Goal: Find specific page/section: Find specific page/section

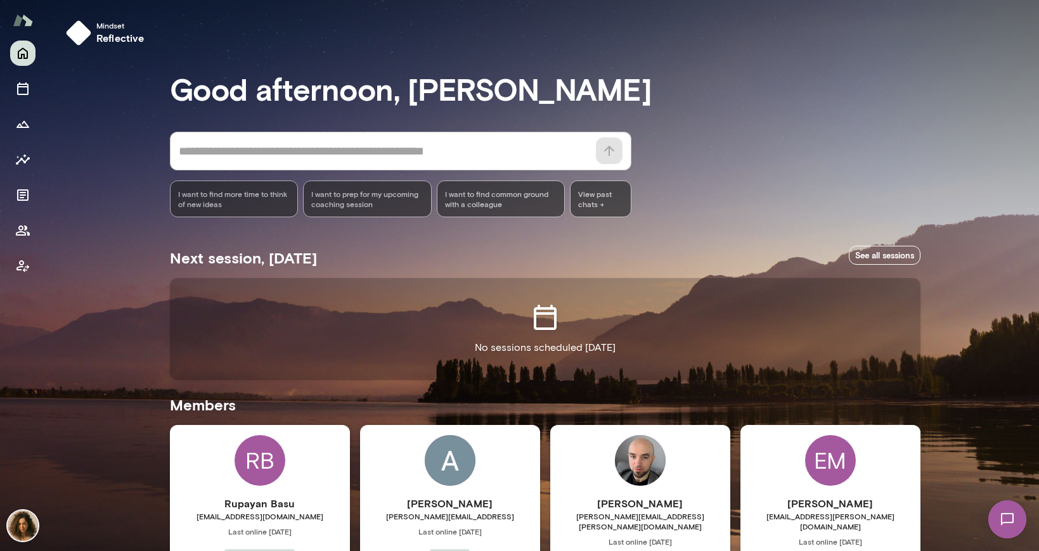
click at [42, 90] on div at bounding box center [23, 296] width 46 height 511
click at [32, 87] on button "Sessions" at bounding box center [22, 88] width 25 height 25
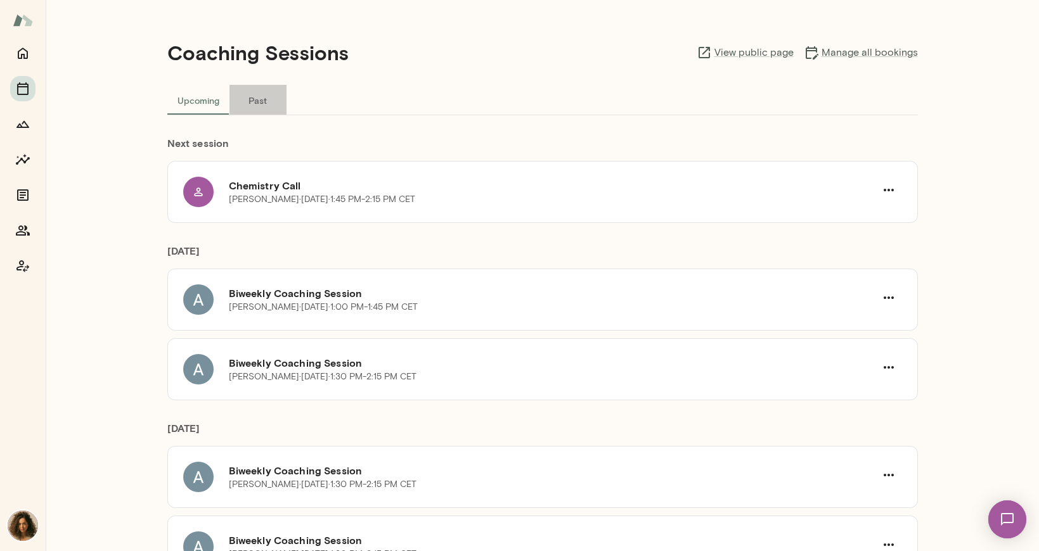
click at [261, 105] on button "Past" at bounding box center [257, 100] width 57 height 30
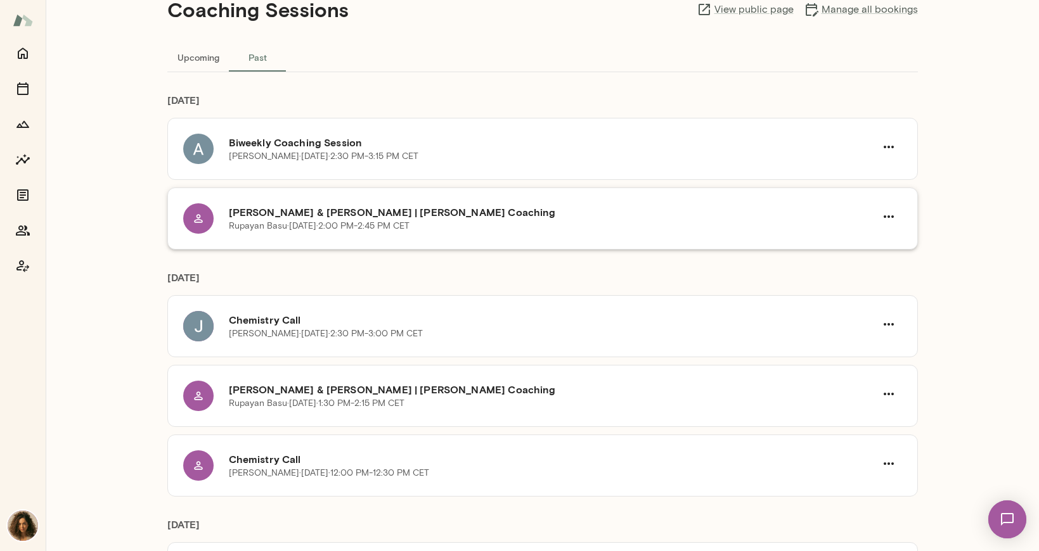
scroll to position [44, 0]
click at [1010, 525] on img at bounding box center [1007, 520] width 52 height 52
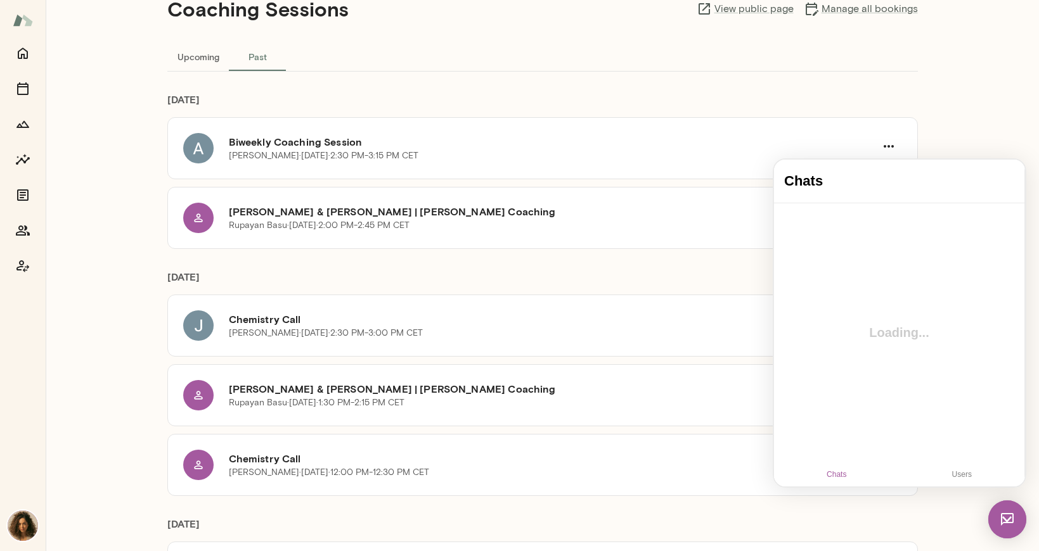
scroll to position [0, 0]
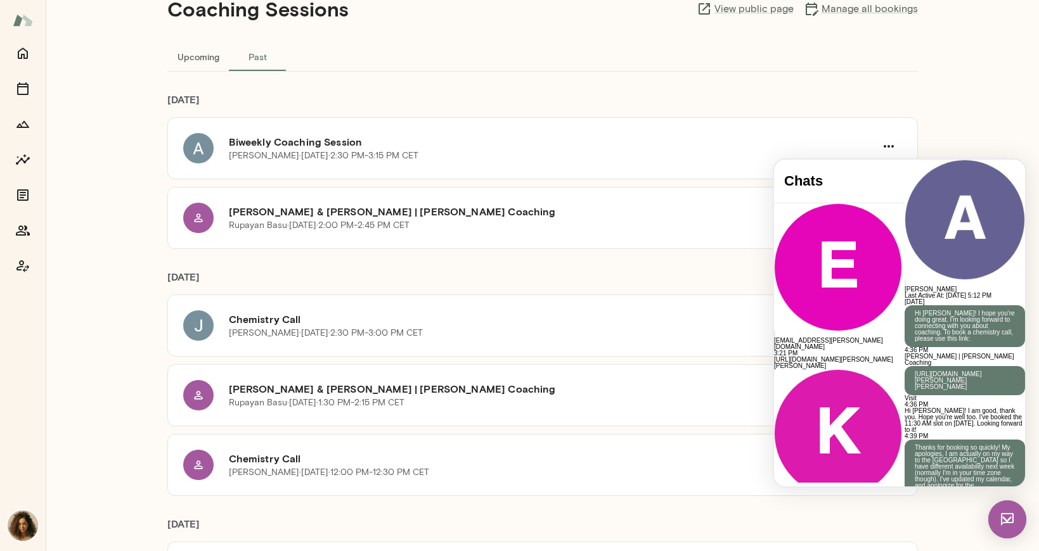
scroll to position [527, 0]
drag, startPoint x: 702, startPoint y: 188, endPoint x: 728, endPoint y: 100, distance: 92.0
click at [728, 100] on div "[DATE] Biweekly Coaching Session [PERSON_NAME] · [DATE] · 2:30 PM-3:15 PM CET […" at bounding box center [542, 160] width 750 height 177
click at [728, 100] on h6 "[DATE]" at bounding box center [542, 104] width 750 height 25
click at [904, 286] on h6 "[PERSON_NAME]" at bounding box center [964, 289] width 120 height 6
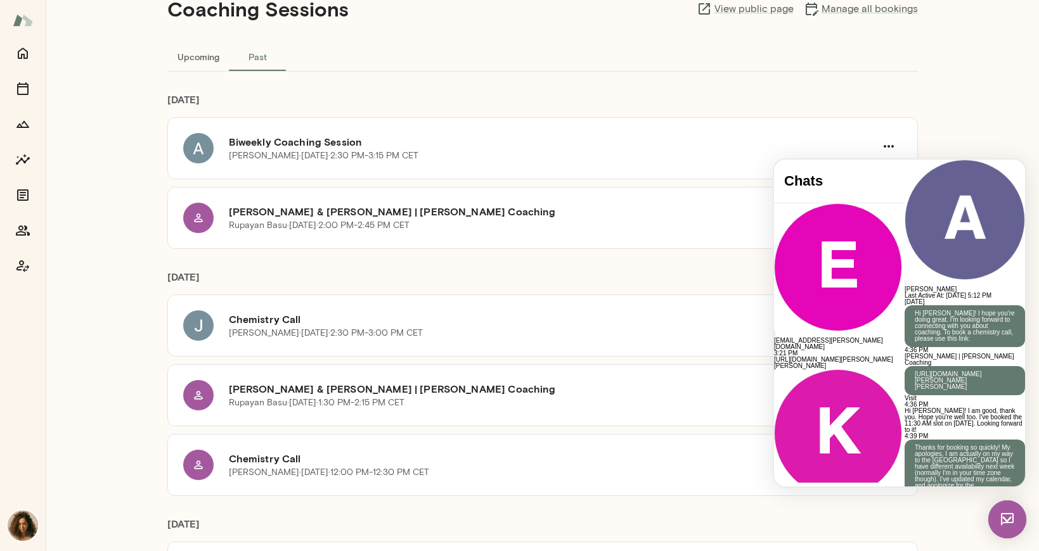
click at [904, 286] on h6 "[PERSON_NAME]" at bounding box center [964, 289] width 120 height 6
copy h6 "[PERSON_NAME]"
click at [631, 265] on div "[DATE] Chemistry Call [PERSON_NAME][DATE] · 2:30 PM-3:00 PM CET [PERSON_NAME] &…" at bounding box center [542, 372] width 750 height 247
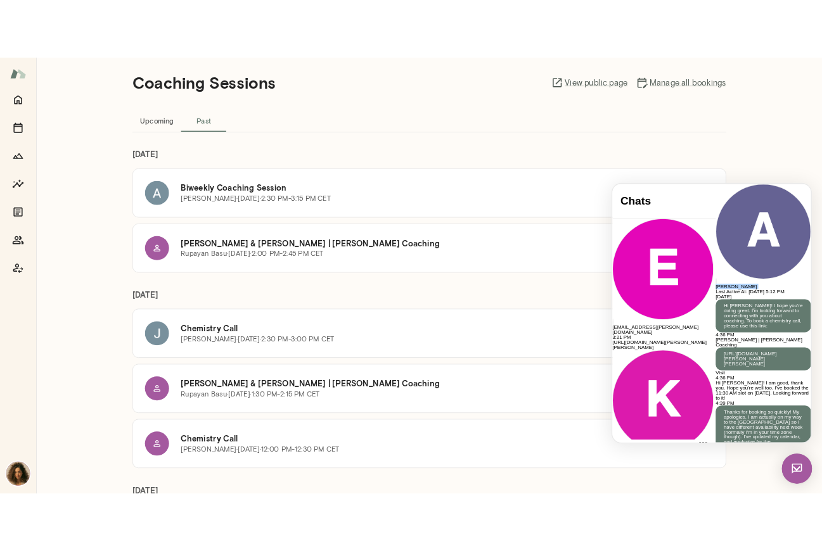
scroll to position [0, 0]
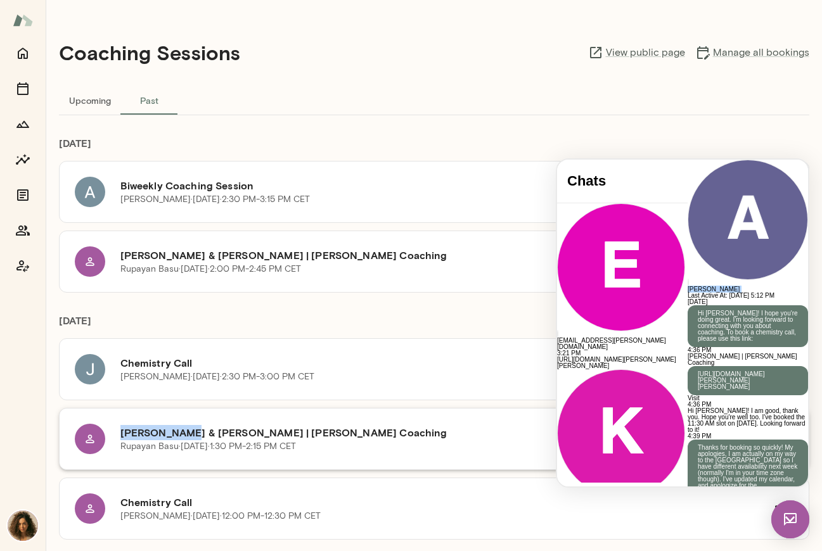
drag, startPoint x: 114, startPoint y: 435, endPoint x: 183, endPoint y: 434, distance: 68.5
click at [183, 434] on div "[PERSON_NAME] & [PERSON_NAME] | [PERSON_NAME] Coaching [PERSON_NAME][DATE] · 1:…" at bounding box center [434, 439] width 719 height 30
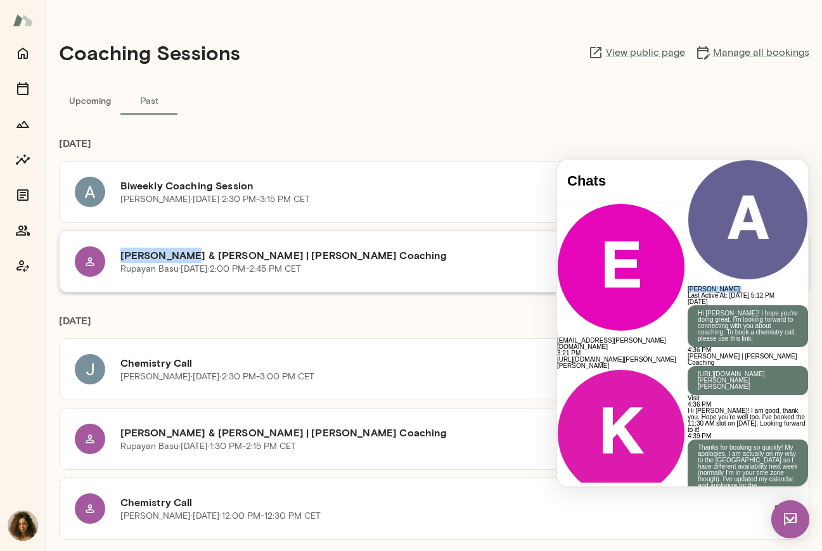
drag, startPoint x: 116, startPoint y: 259, endPoint x: 183, endPoint y: 260, distance: 67.2
click at [183, 260] on div "[PERSON_NAME] & [PERSON_NAME] | [PERSON_NAME] Coaching Rupayan Basu · [DATE] · …" at bounding box center [434, 262] width 719 height 30
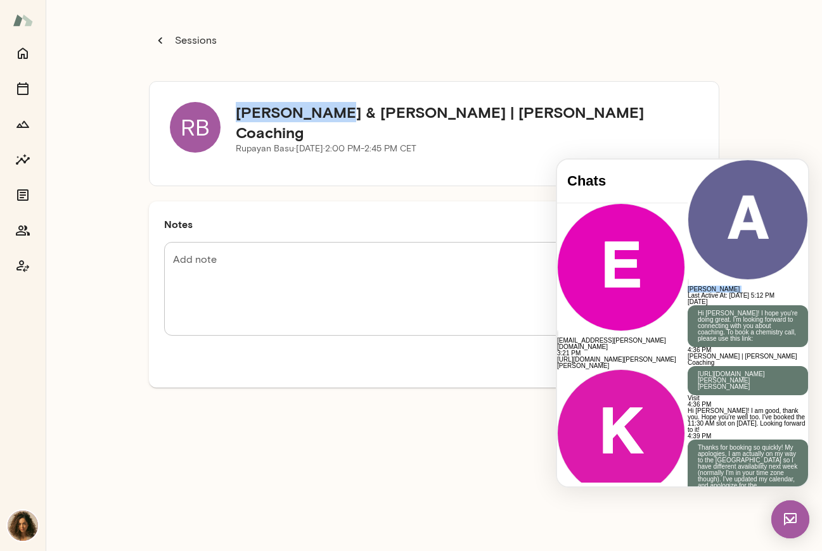
drag, startPoint x: 229, startPoint y: 117, endPoint x: 335, endPoint y: 123, distance: 106.0
click at [335, 123] on div "RB [PERSON_NAME] & [PERSON_NAME] | [PERSON_NAME] Coaching Rupayan Basu · [DATE]…" at bounding box center [434, 128] width 529 height 53
copy h5 "Rupayan Basu"
